Goal: Task Accomplishment & Management: Use online tool/utility

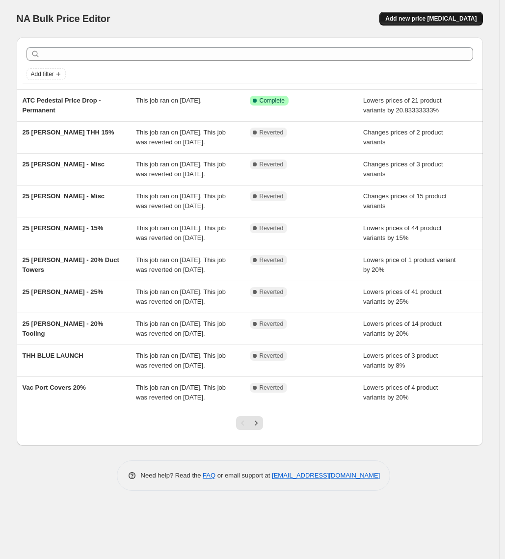
click at [437, 18] on span "Add new price [MEDICAL_DATA]" at bounding box center [430, 19] width 91 height 8
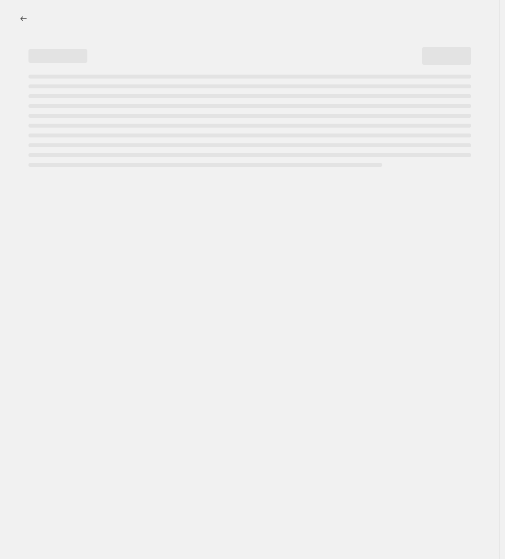
select select "percentage"
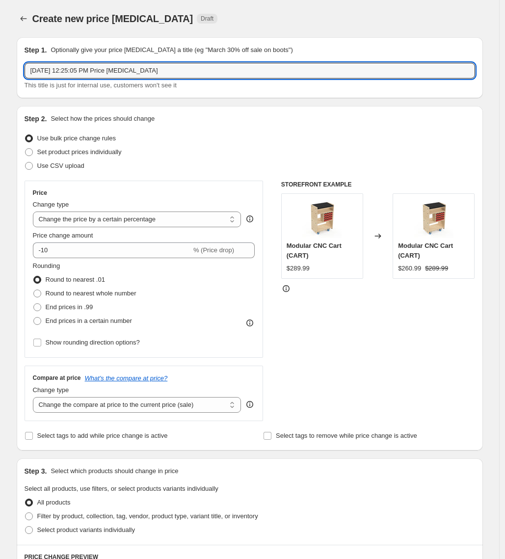
drag, startPoint x: 145, startPoint y: 74, endPoint x: -44, endPoint y: 72, distance: 188.8
click at [0, 72] on html "Home Settings Plans Skip to content Create new price [MEDICAL_DATA]. This page …" at bounding box center [252, 279] width 505 height 559
type input "[MEDICAL_DATA] Launch 10%"
click at [95, 400] on select "Change the compare at price to the current price (sale) Change the compare at p…" at bounding box center [137, 405] width 208 height 16
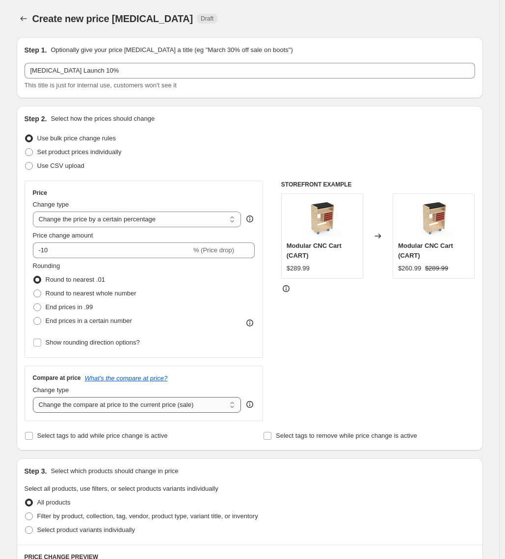
select select "no_change"
click at [35, 397] on select "Change the compare at price to the current price (sale) Change the compare at p…" at bounding box center [137, 405] width 208 height 16
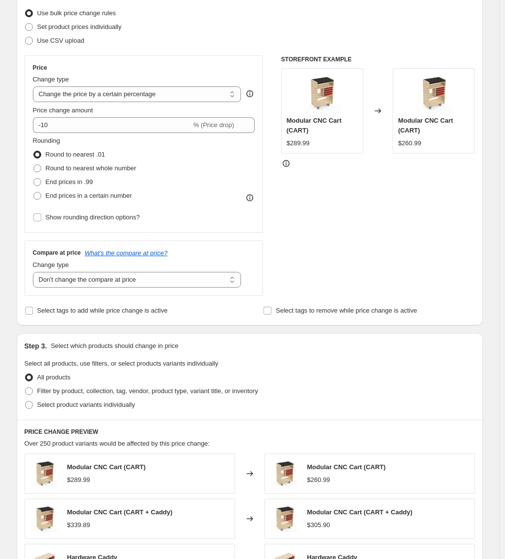
scroll to position [173, 0]
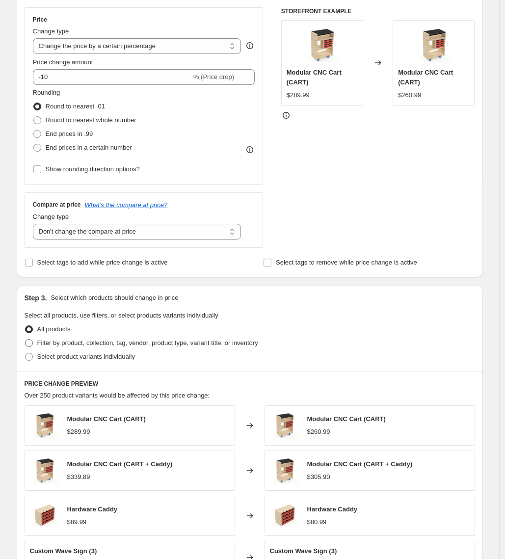
click at [68, 344] on span "Filter by product, collection, tag, vendor, product type, variant title, or inv…" at bounding box center [147, 342] width 221 height 7
click at [26, 339] on input "Filter by product, collection, tag, vendor, product type, variant title, or inv…" at bounding box center [25, 339] width 0 height 0
radio input "true"
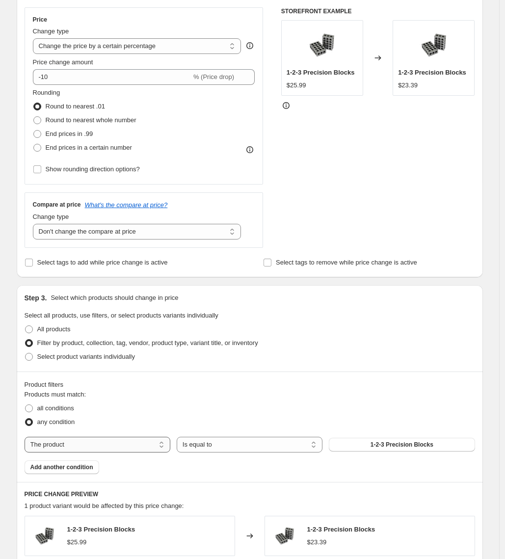
click at [105, 449] on select "The product The product's collection The product's tag The product's vendor The…" at bounding box center [98, 444] width 146 height 16
select select "vendor"
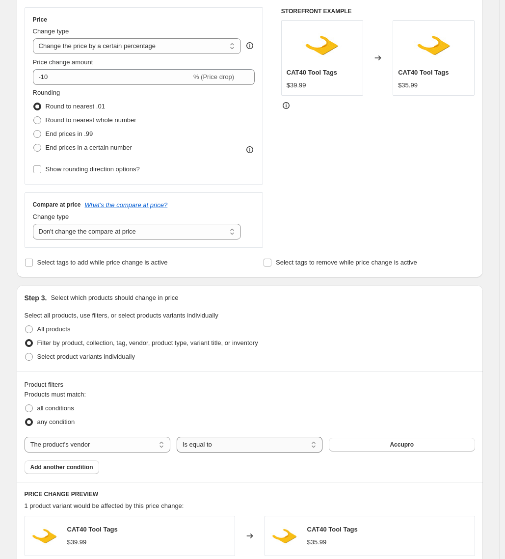
click at [222, 444] on select "Is equal to Is not equal to" at bounding box center [250, 444] width 146 height 16
click at [407, 442] on span "Accupro" at bounding box center [401, 444] width 24 height 8
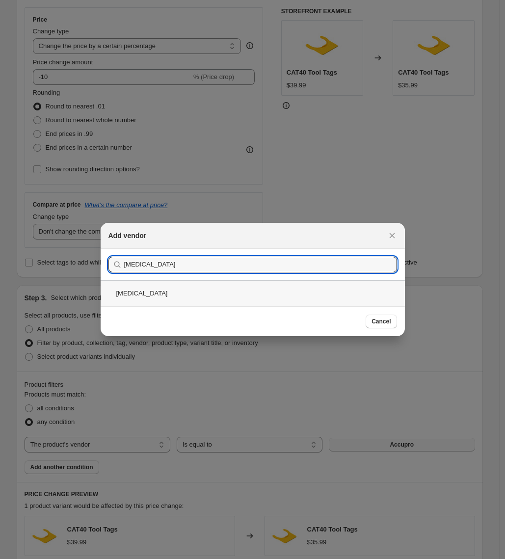
type input "[MEDICAL_DATA]"
drag, startPoint x: 137, startPoint y: 291, endPoint x: 256, endPoint y: 319, distance: 121.6
click at [137, 291] on div "[MEDICAL_DATA]" at bounding box center [253, 293] width 304 height 26
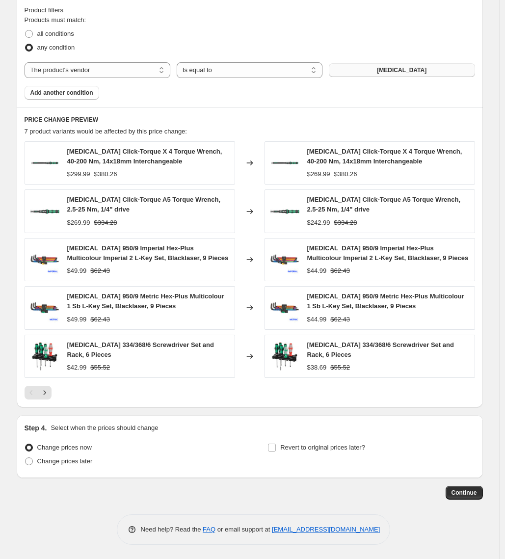
scroll to position [548, 0]
click at [276, 445] on input "Revert to original prices later?" at bounding box center [272, 447] width 8 height 8
checkbox input "true"
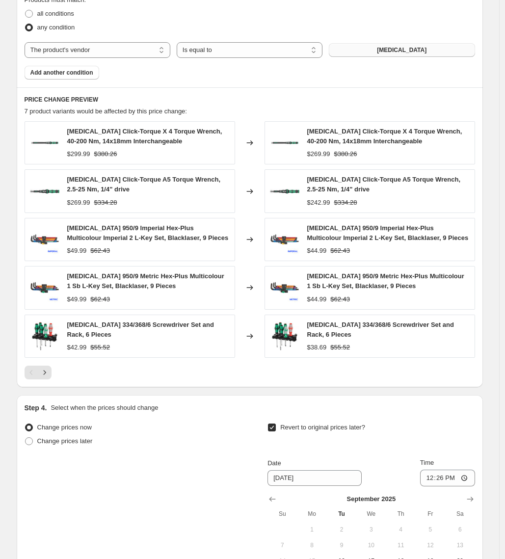
scroll to position [642, 0]
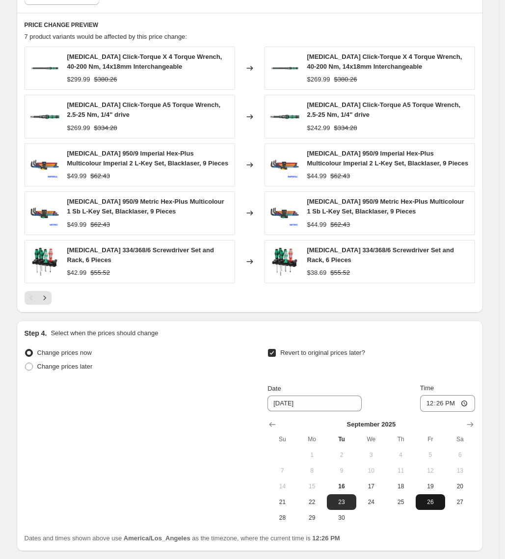
click at [429, 501] on span "26" at bounding box center [430, 502] width 22 height 8
type input "[DATE]"
click at [438, 405] on input "12:26" at bounding box center [447, 403] width 55 height 17
type input "12:00"
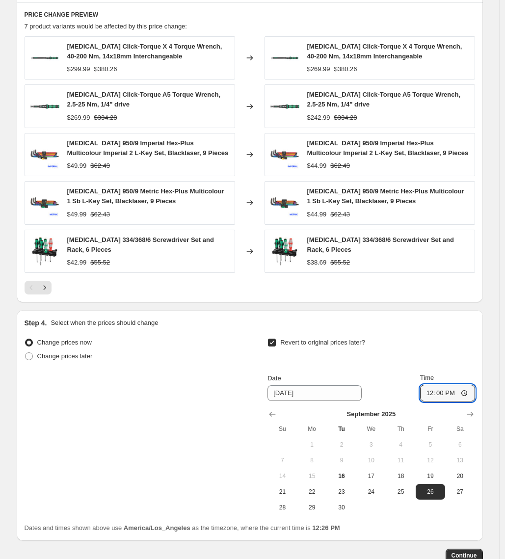
scroll to position [716, 0]
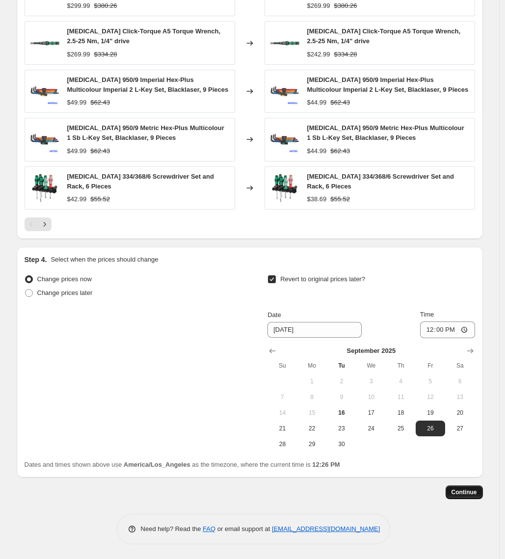
click at [476, 492] on span "Continue" at bounding box center [464, 492] width 26 height 8
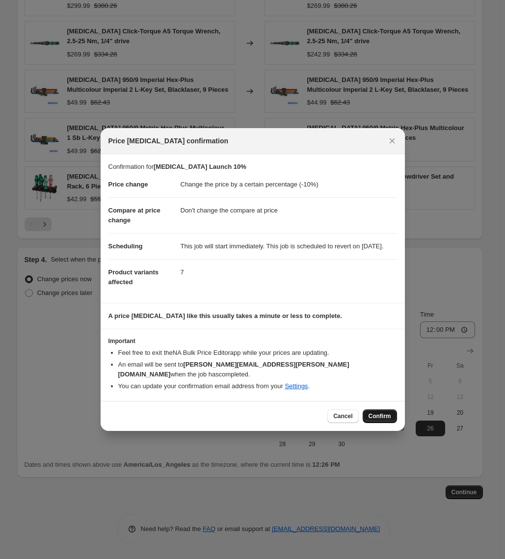
click at [380, 411] on button "Confirm" at bounding box center [379, 416] width 34 height 14
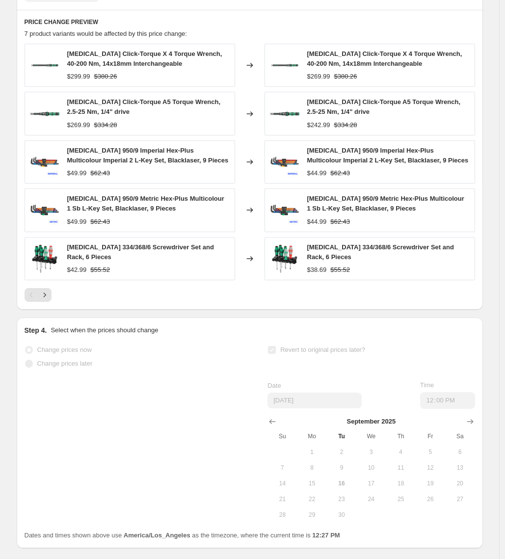
select select "percentage"
select select "no_change"
select select "vendor"
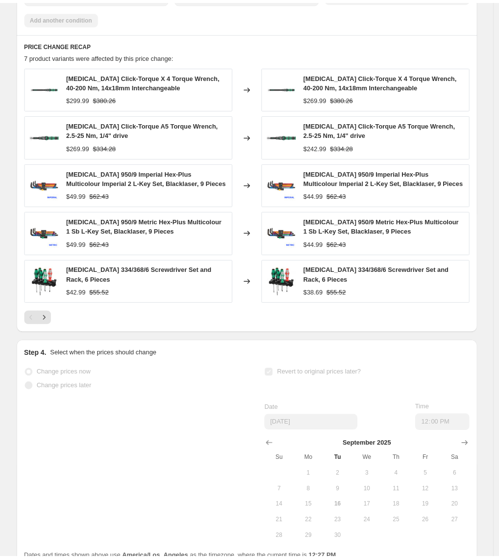
scroll to position [0, 0]
